Goal: Information Seeking & Learning: Learn about a topic

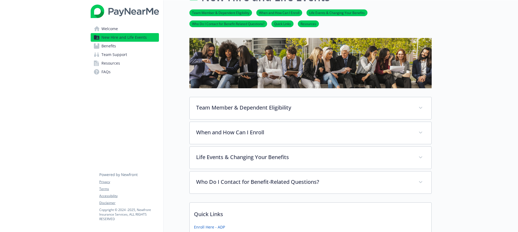
scroll to position [20, 0]
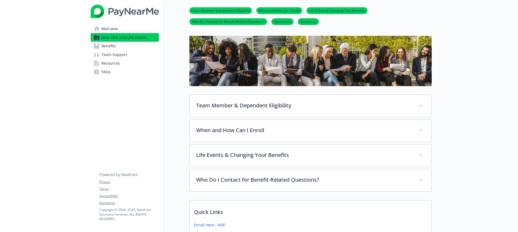
click at [109, 47] on span "Benefits" at bounding box center [108, 46] width 15 height 9
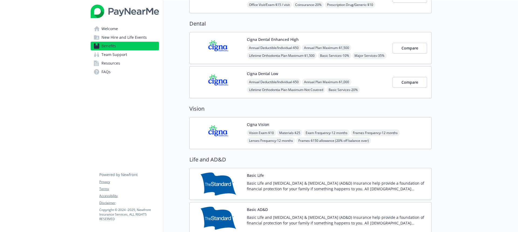
scroll to position [187, 0]
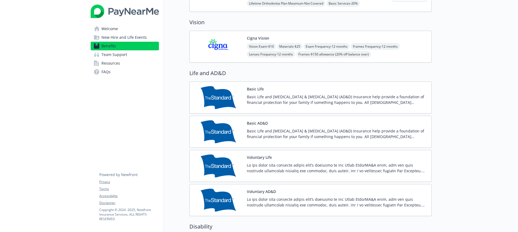
click at [266, 91] on div "Basic Life Basic Life and [MEDICAL_DATA] & [MEDICAL_DATA] (AD&D) Insurance help…" at bounding box center [337, 97] width 180 height 23
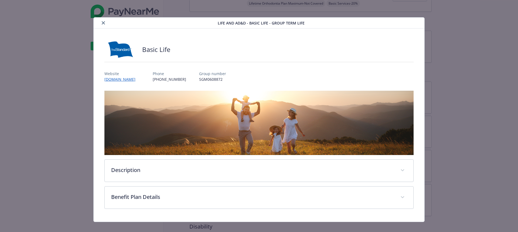
scroll to position [7, 0]
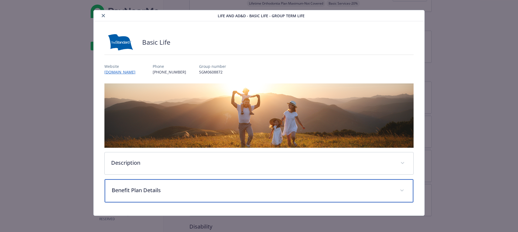
click at [233, 181] on div "Benefit Plan Details" at bounding box center [259, 191] width 309 height 23
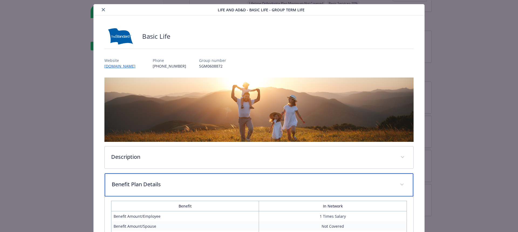
scroll to position [2, 0]
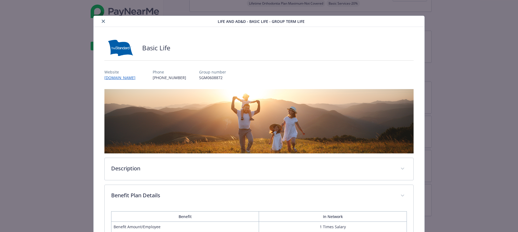
click at [103, 23] on button "close" at bounding box center [103, 21] width 6 height 6
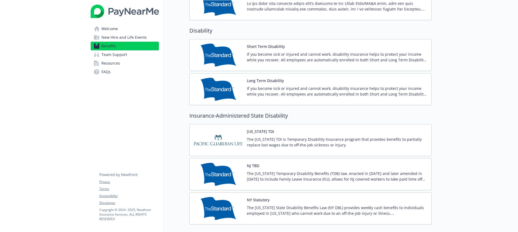
scroll to position [462, 0]
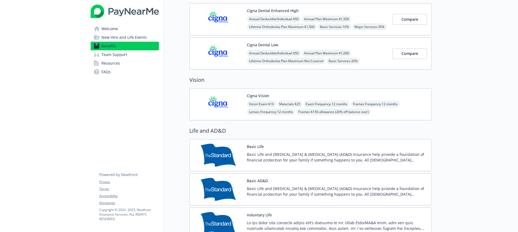
click at [116, 28] on span "Welcome" at bounding box center [109, 29] width 16 height 9
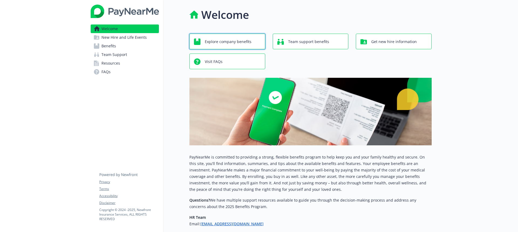
click at [221, 39] on span "Explore company benefits" at bounding box center [228, 42] width 47 height 10
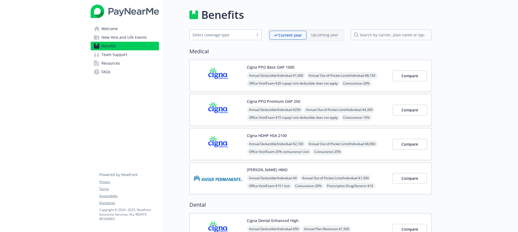
click at [128, 37] on span "New Hire and Life Events" at bounding box center [123, 37] width 45 height 9
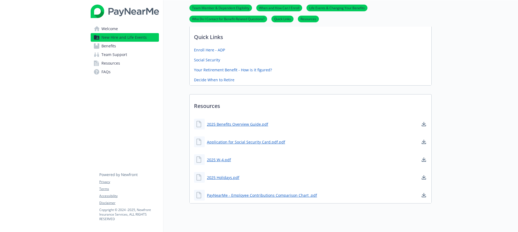
scroll to position [205, 0]
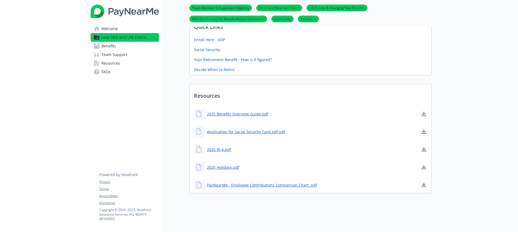
click at [105, 63] on span "Resources" at bounding box center [110, 63] width 19 height 9
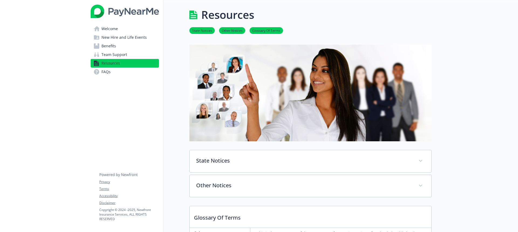
click at [109, 29] on span "Welcome" at bounding box center [109, 29] width 16 height 9
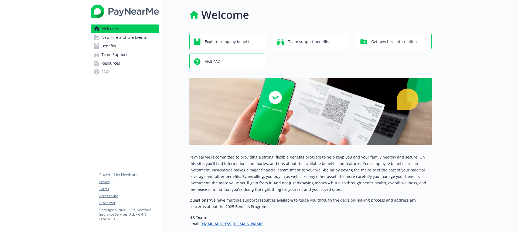
scroll to position [41, 0]
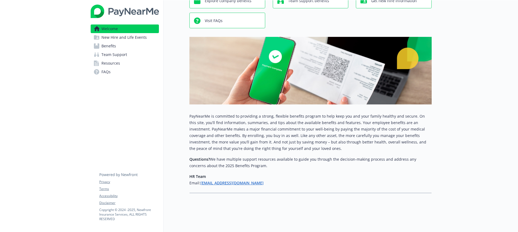
click at [118, 35] on span "New Hire and Life Events" at bounding box center [123, 37] width 45 height 9
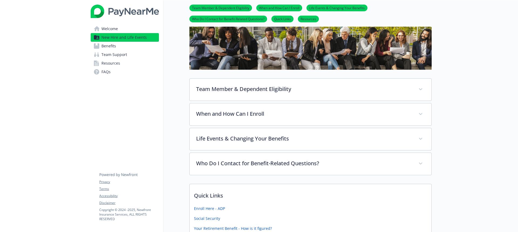
scroll to position [24, 0]
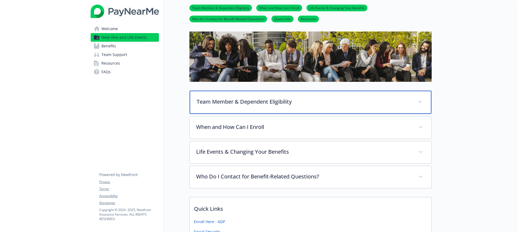
click at [332, 105] on p "Team Member & Dependent Eligibility" at bounding box center [304, 102] width 215 height 8
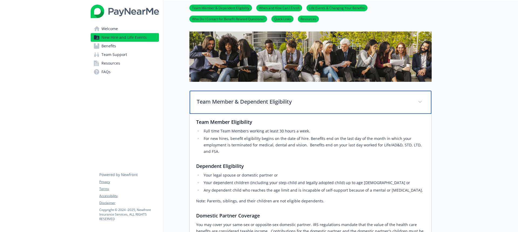
click at [332, 105] on p "Team Member & Dependent Eligibility" at bounding box center [304, 102] width 215 height 8
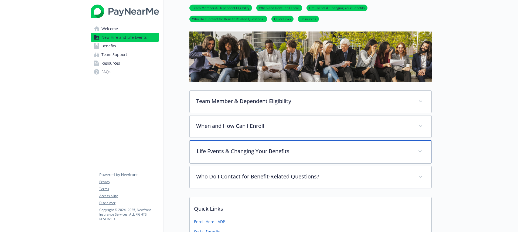
click at [304, 145] on div "Life Events & Changing Your Benefits" at bounding box center [311, 151] width 242 height 23
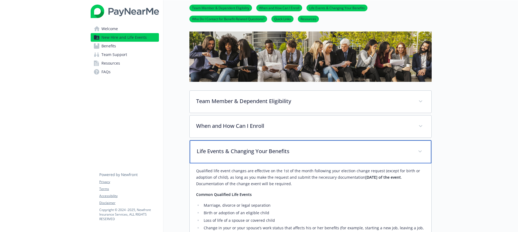
scroll to position [0, 0]
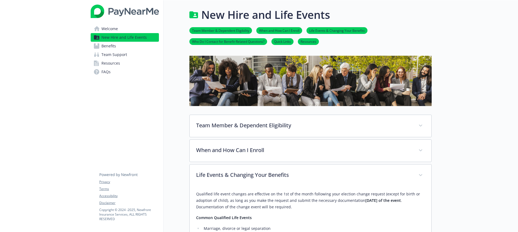
click at [123, 29] on link "Welcome" at bounding box center [125, 29] width 68 height 9
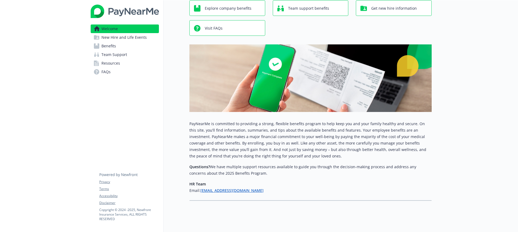
scroll to position [41, 0]
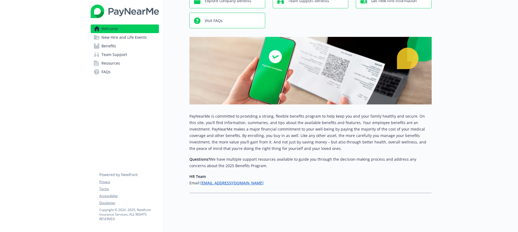
click at [124, 47] on link "Benefits" at bounding box center [125, 46] width 68 height 9
